Goal: Transaction & Acquisition: Purchase product/service

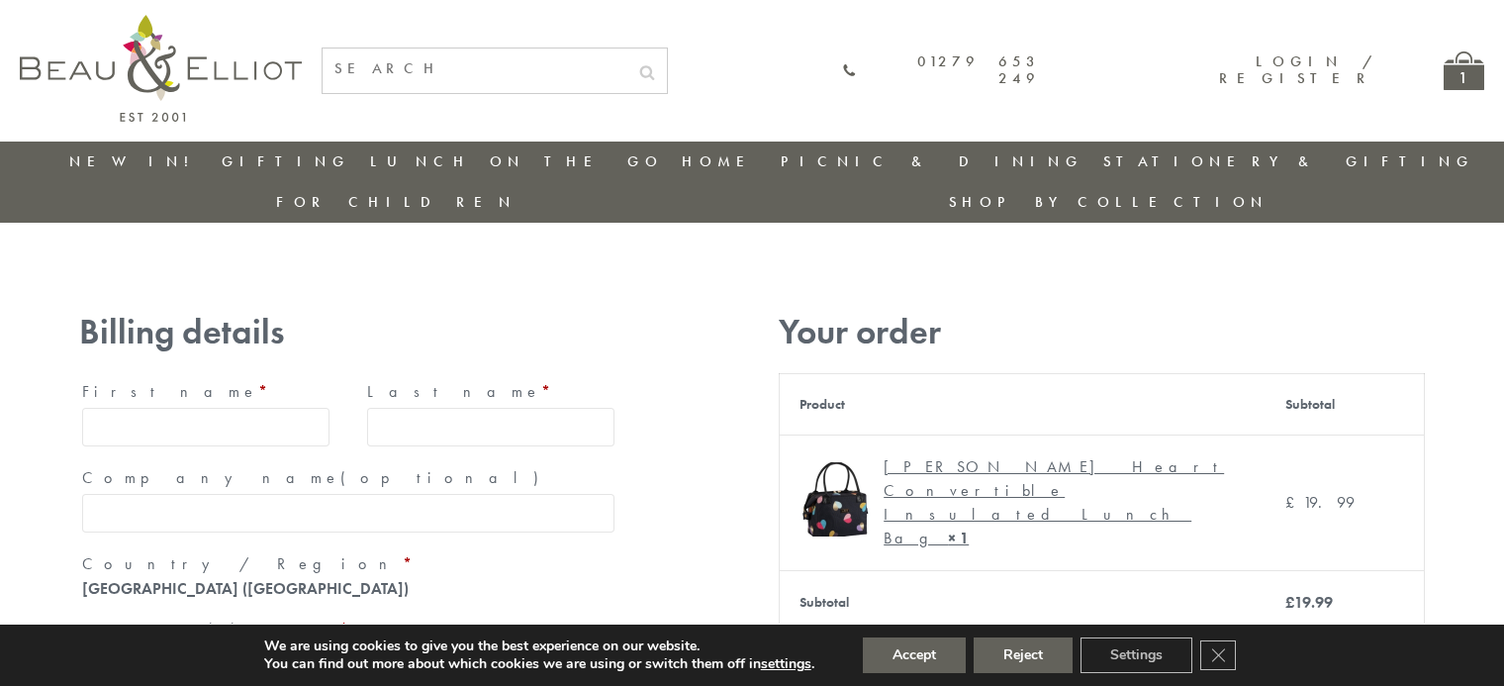
type input "maria33@yahoo.com"
type input "Maria"
type input "Williams"
type input "23, Scottsdale, Happytown"
type input "London"
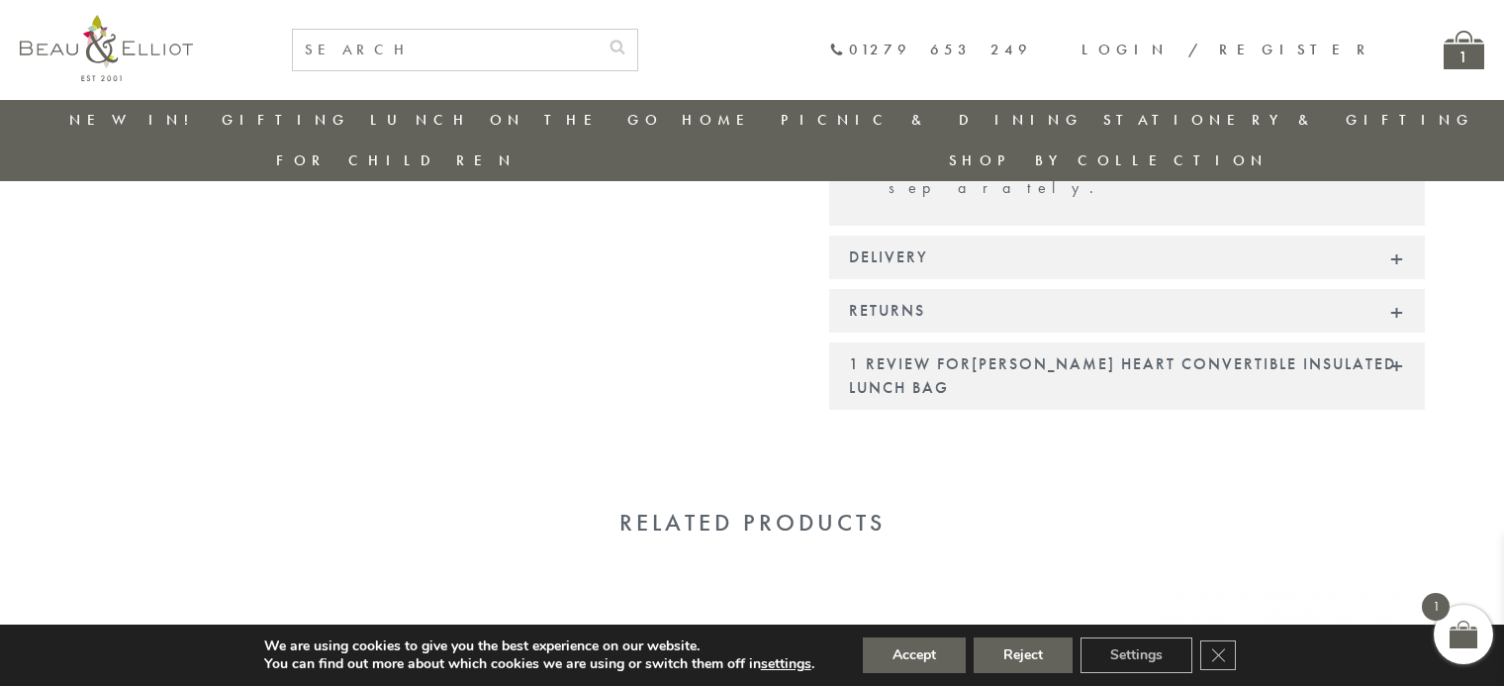
scroll to position [1871, 0]
